Goal: Transaction & Acquisition: Purchase product/service

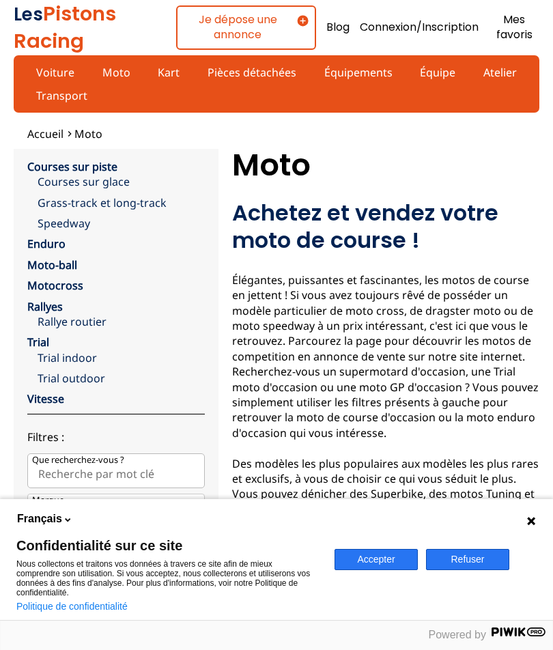
click at [384, 563] on button "Accepter" at bounding box center [375, 559] width 83 height 21
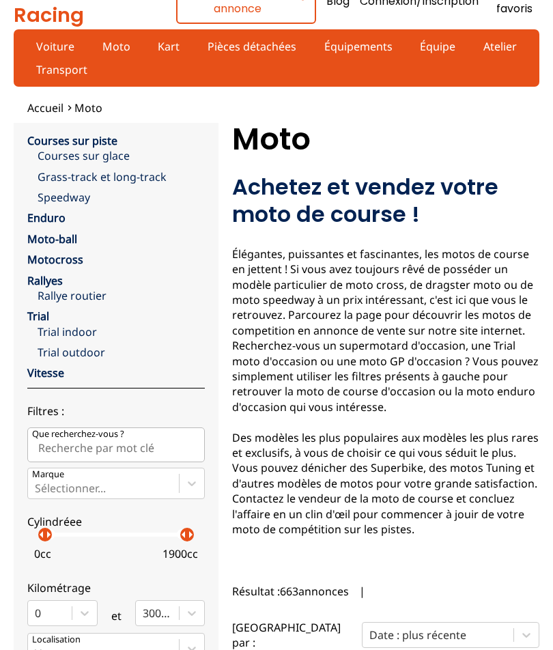
scroll to position [25, 0]
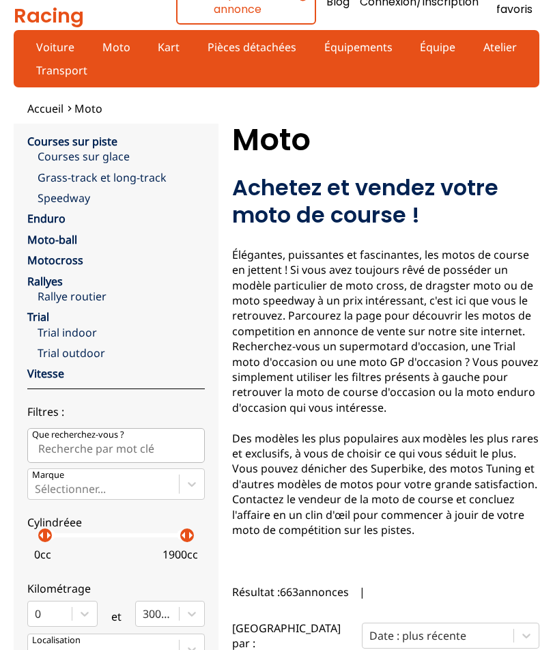
click at [38, 370] on link "Vitesse" at bounding box center [45, 373] width 37 height 15
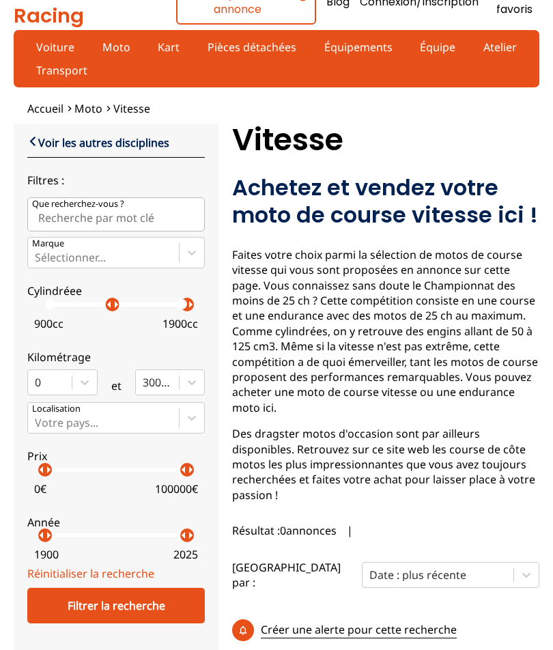
click at [78, 620] on div "Filtrer la recherche" at bounding box center [115, 604] width 177 height 35
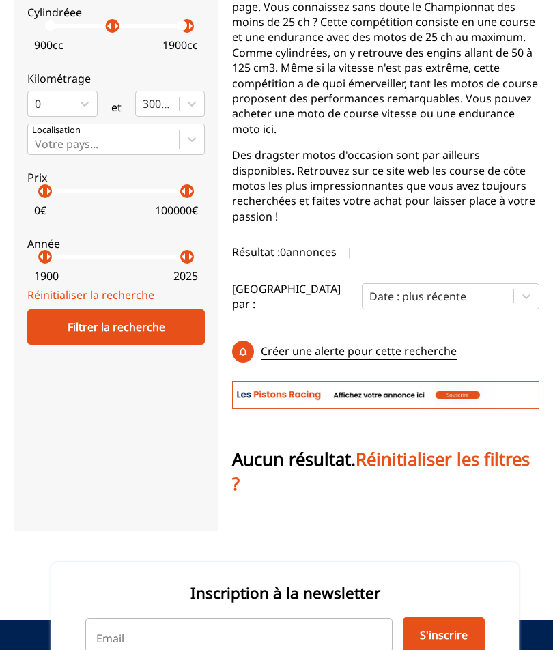
scroll to position [237, 0]
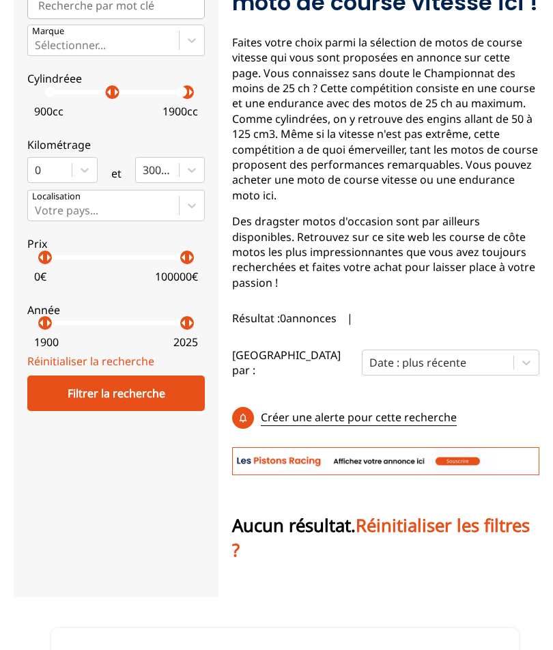
click at [72, 401] on div "Filtrer la recherche" at bounding box center [115, 392] width 177 height 35
click at [66, 401] on div "Filtrer la recherche" at bounding box center [115, 392] width 177 height 35
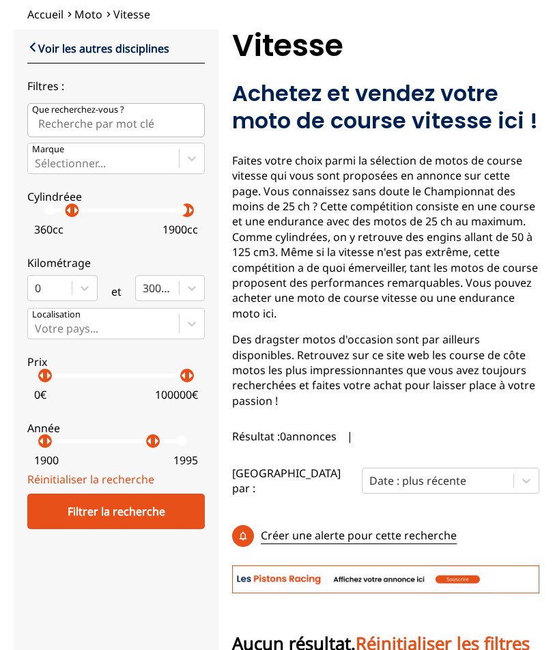
scroll to position [0, 0]
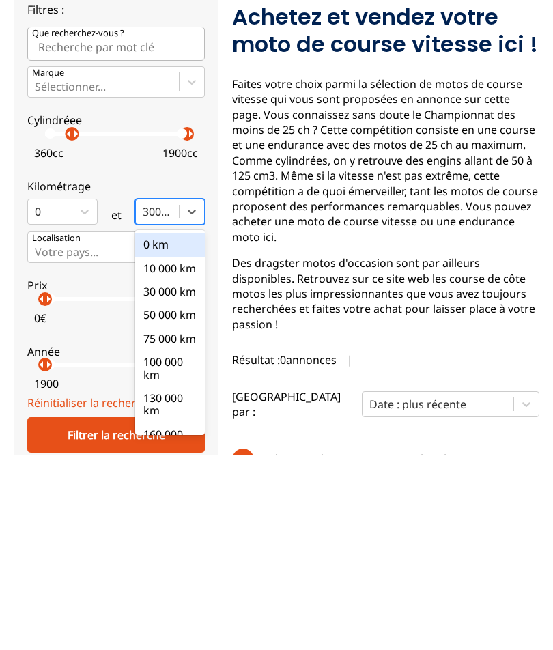
click at [157, 428] on div "0 km" at bounding box center [170, 439] width 70 height 23
click at [145, 401] on input "option 0 km focused, 1 of 10. 10 results available. Use Up and Down to choose o…" at bounding box center [144, 407] width 3 height 12
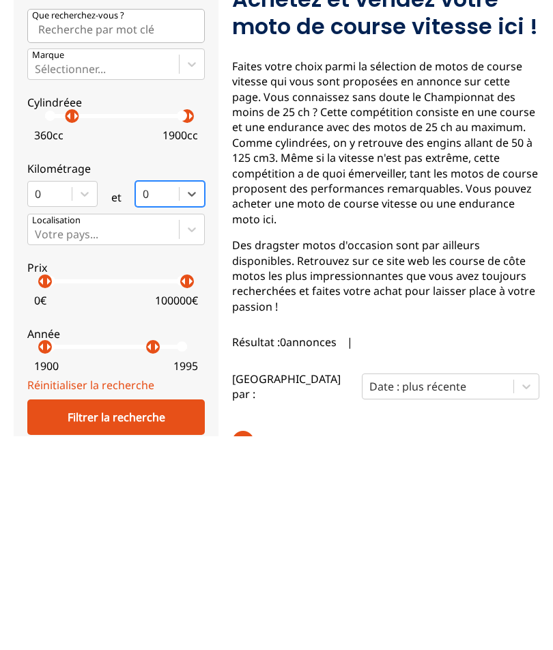
click at [74, 613] on div "Filtrer la recherche" at bounding box center [115, 630] width 177 height 35
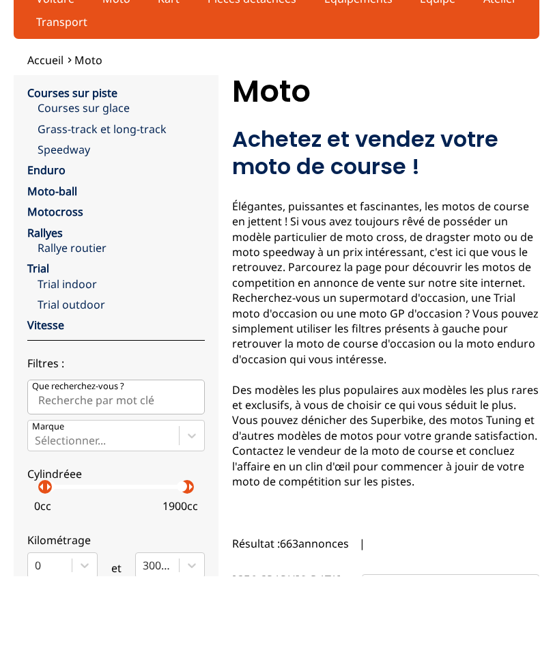
scroll to position [74, 0]
